Goal: Check status

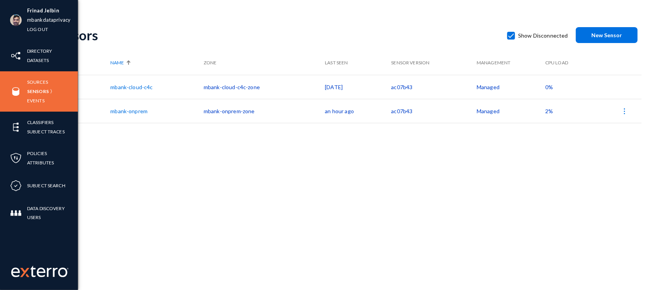
click at [30, 77] on div "Sources Sensors Events" at bounding box center [39, 91] width 78 height 40
click at [32, 81] on link "Sources" at bounding box center [37, 81] width 21 height 9
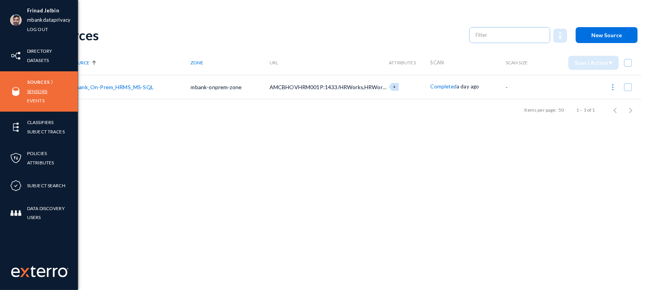
click at [41, 88] on link "Sensors" at bounding box center [37, 91] width 20 height 9
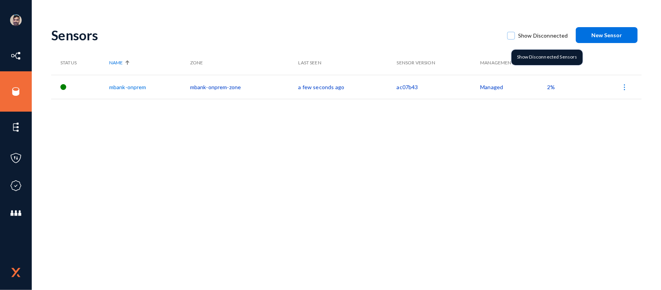
click at [510, 34] on span at bounding box center [511, 36] width 8 height 8
click at [511, 39] on input "Show Disconnected" at bounding box center [511, 39] width 1 height 1
checkbox input "true"
